Goal: Task Accomplishment & Management: Complete application form

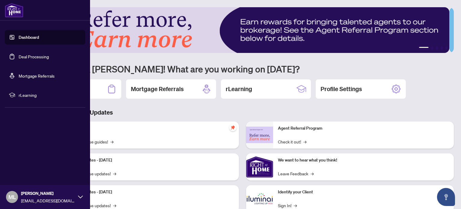
click at [31, 55] on link "Deal Processing" at bounding box center [34, 56] width 30 height 5
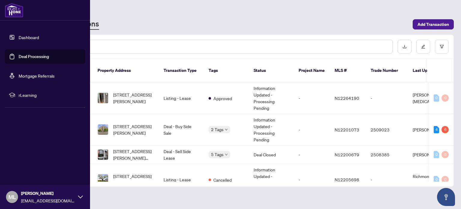
click at [15, 14] on img at bounding box center [14, 10] width 19 height 14
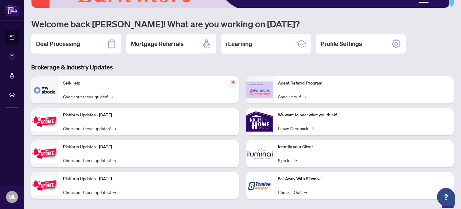
scroll to position [50, 0]
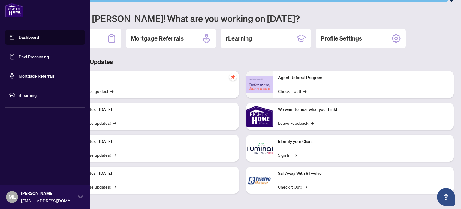
click at [23, 57] on link "Deal Processing" at bounding box center [34, 56] width 30 height 5
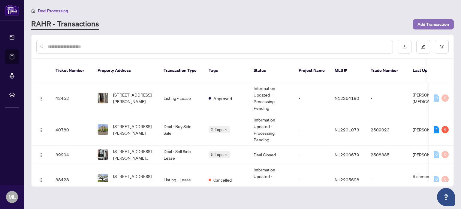
click at [431, 25] on span "Add Transaction" at bounding box center [434, 25] width 32 height 10
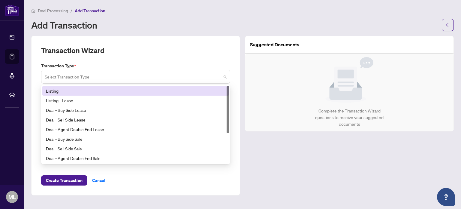
click at [225, 76] on span at bounding box center [136, 76] width 182 height 11
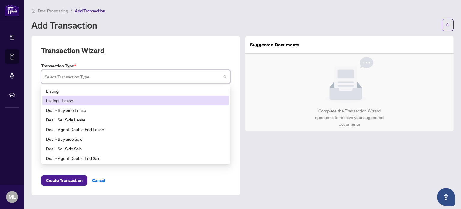
click at [65, 99] on div "Listing - Lease" at bounding box center [136, 100] width 180 height 7
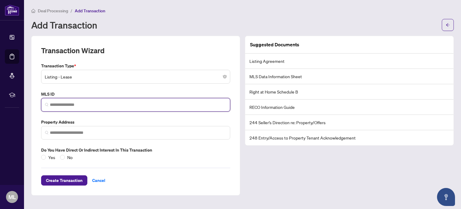
click at [61, 105] on input "search" at bounding box center [138, 105] width 177 height 6
paste input "********"
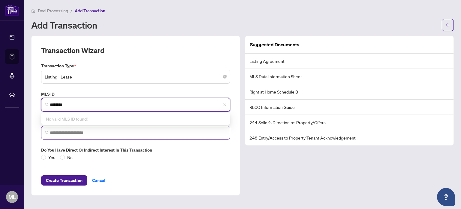
type input "********"
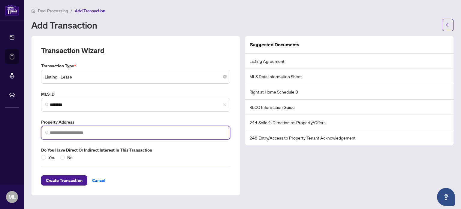
click at [67, 132] on input "search" at bounding box center [138, 132] width 177 height 6
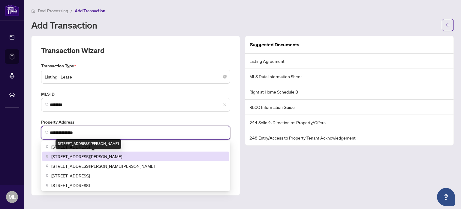
click at [78, 156] on span "[STREET_ADDRESS][PERSON_NAME]" at bounding box center [86, 156] width 71 height 7
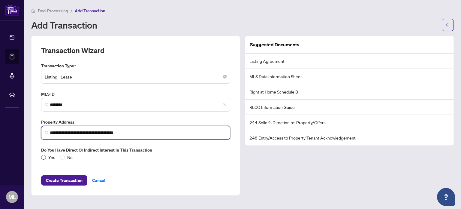
type input "**********"
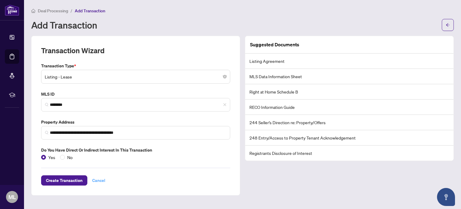
click at [98, 178] on span "Cancel" at bounding box center [98, 180] width 13 height 10
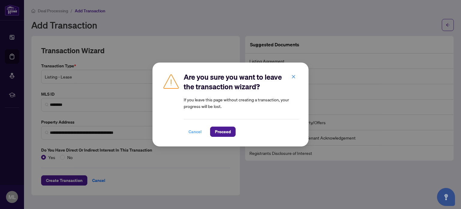
click at [194, 134] on span "Cancel" at bounding box center [195, 132] width 13 height 10
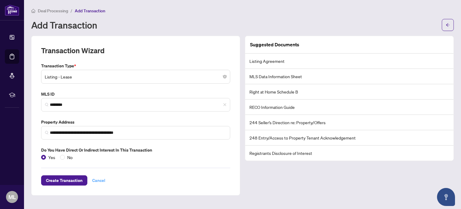
click at [97, 180] on span "Cancel" at bounding box center [98, 180] width 13 height 10
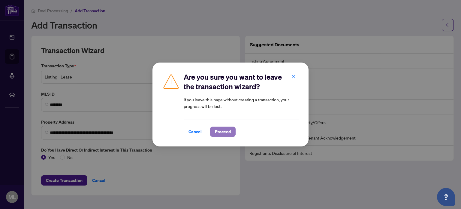
click at [223, 133] on span "Proceed" at bounding box center [223, 132] width 16 height 10
